Goal: Find specific page/section: Find specific page/section

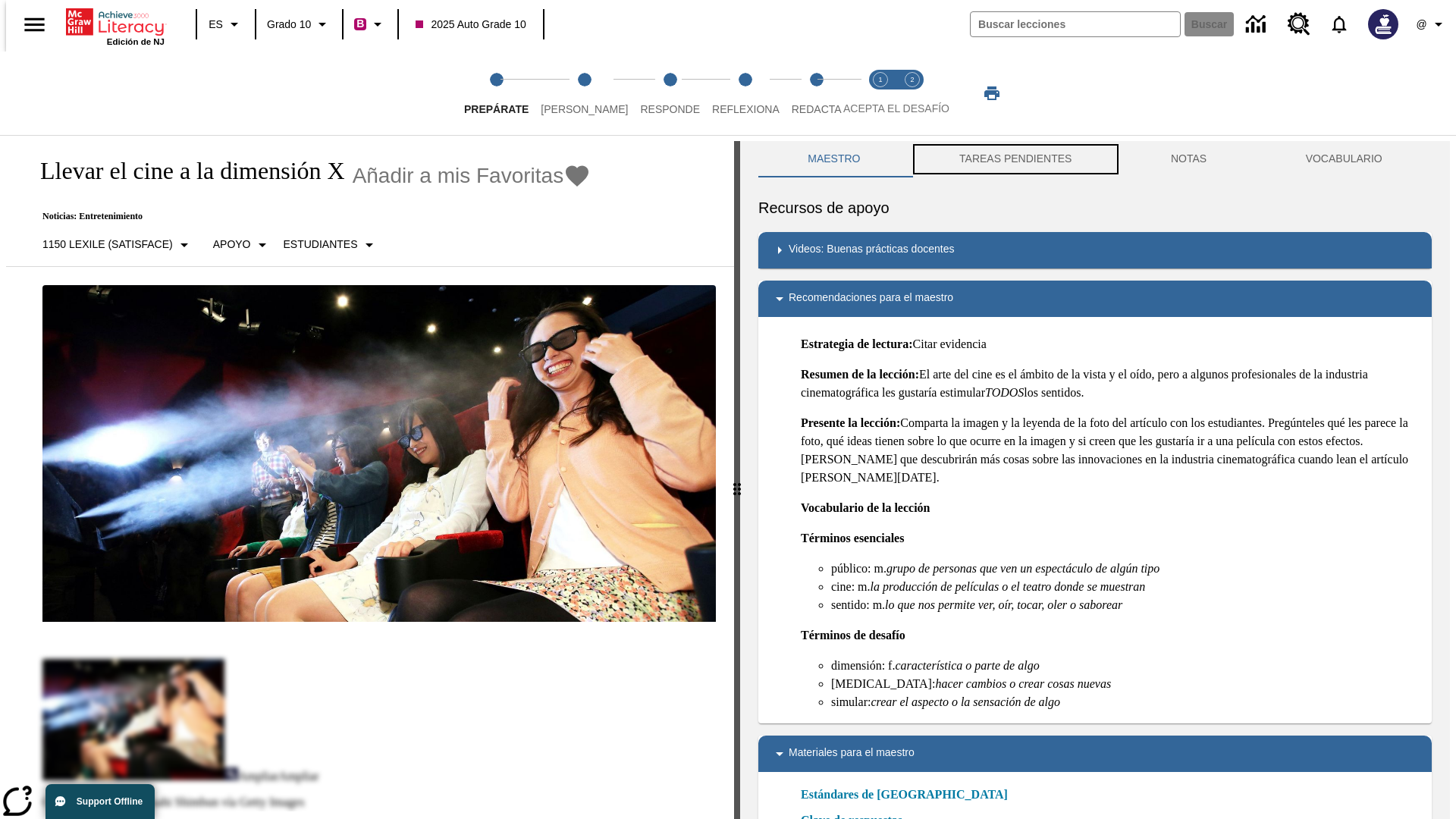
click at [1014, 160] on button "TAREAS PENDIENTES" at bounding box center [1016, 159] width 211 height 37
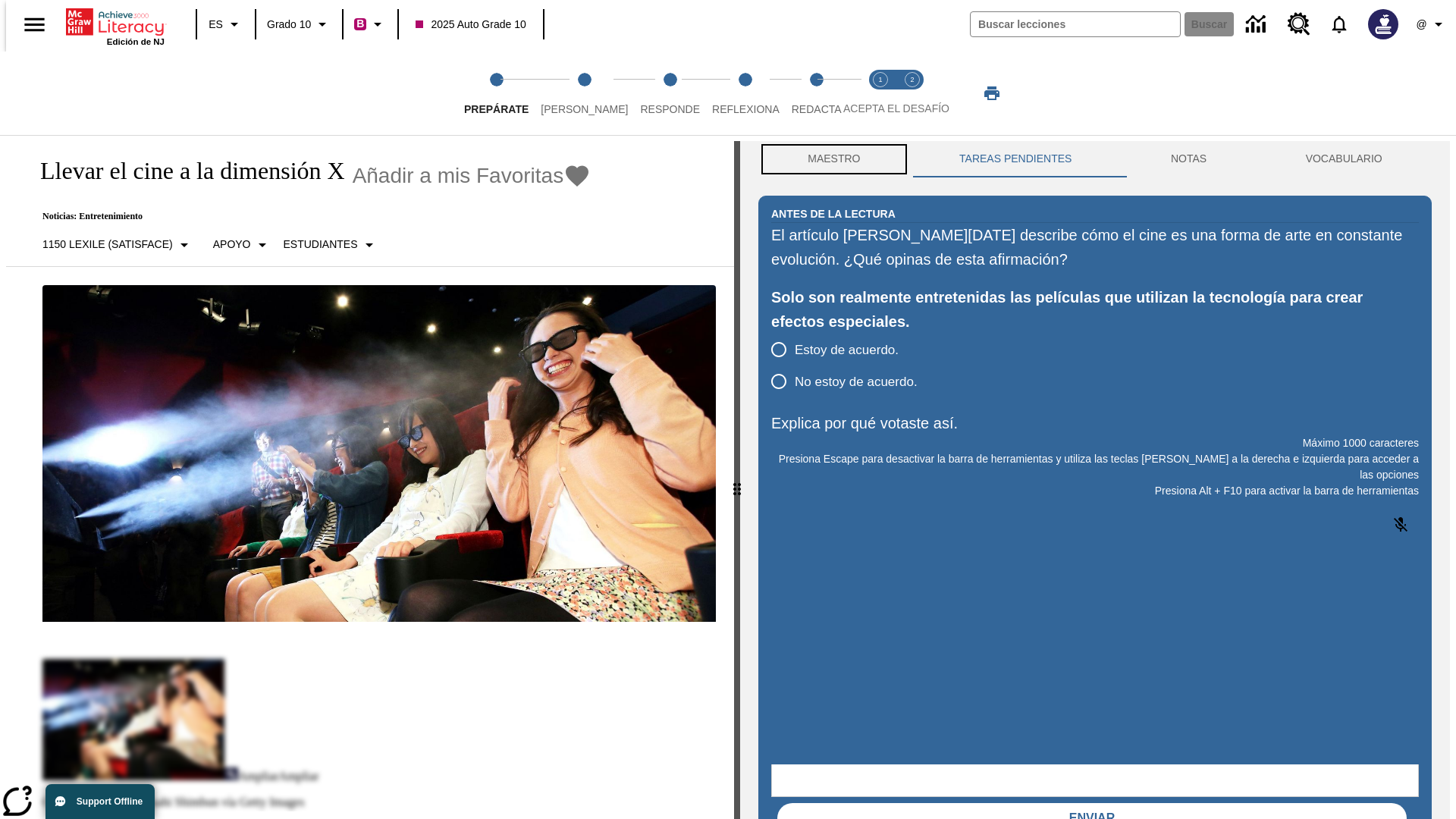
scroll to position [1, 0]
